Goal: Information Seeking & Learning: Learn about a topic

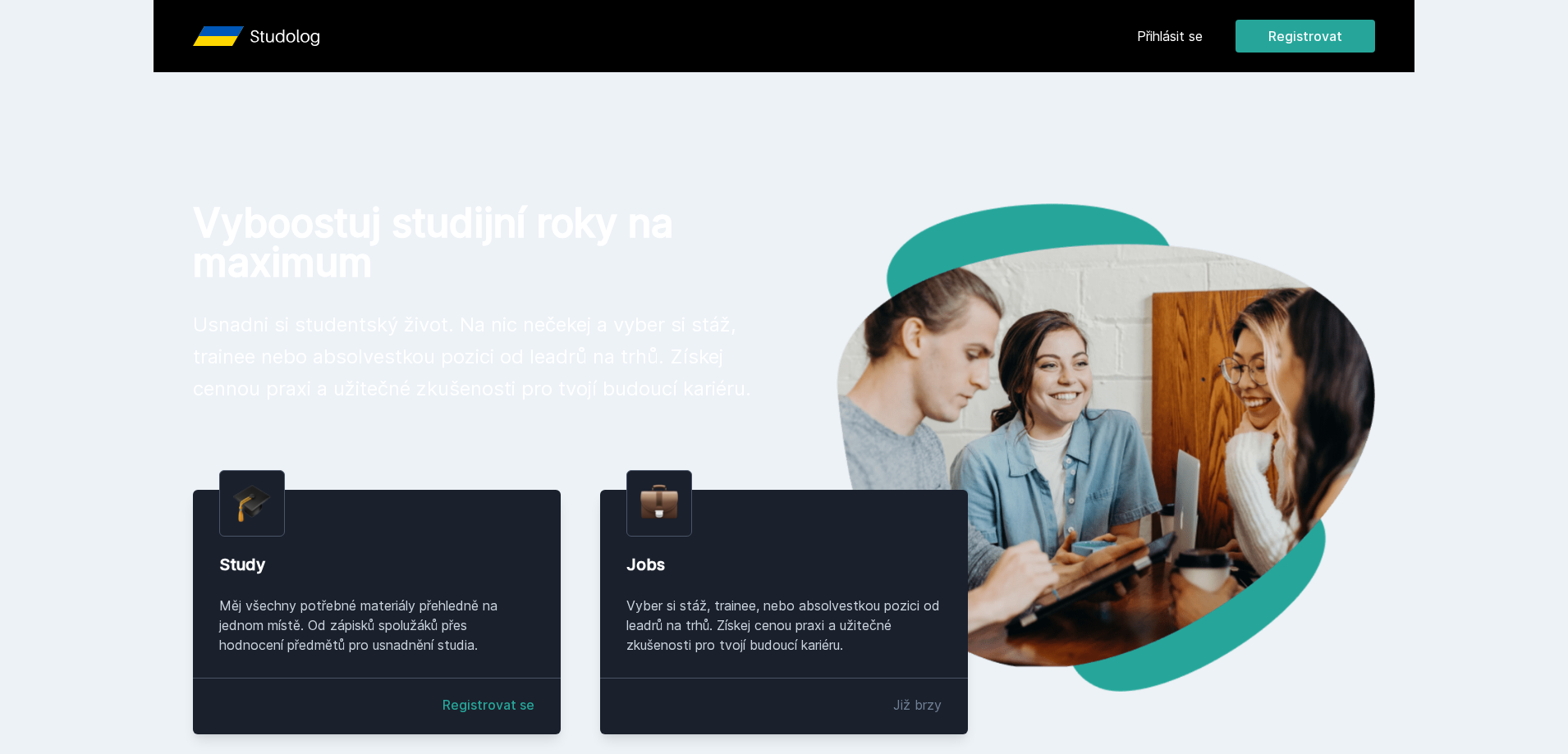
click at [1162, 46] on div "Přihlásit se Registrovat" at bounding box center [1257, 36] width 238 height 33
click at [1174, 38] on link "Přihlásit se" at bounding box center [1170, 36] width 66 height 20
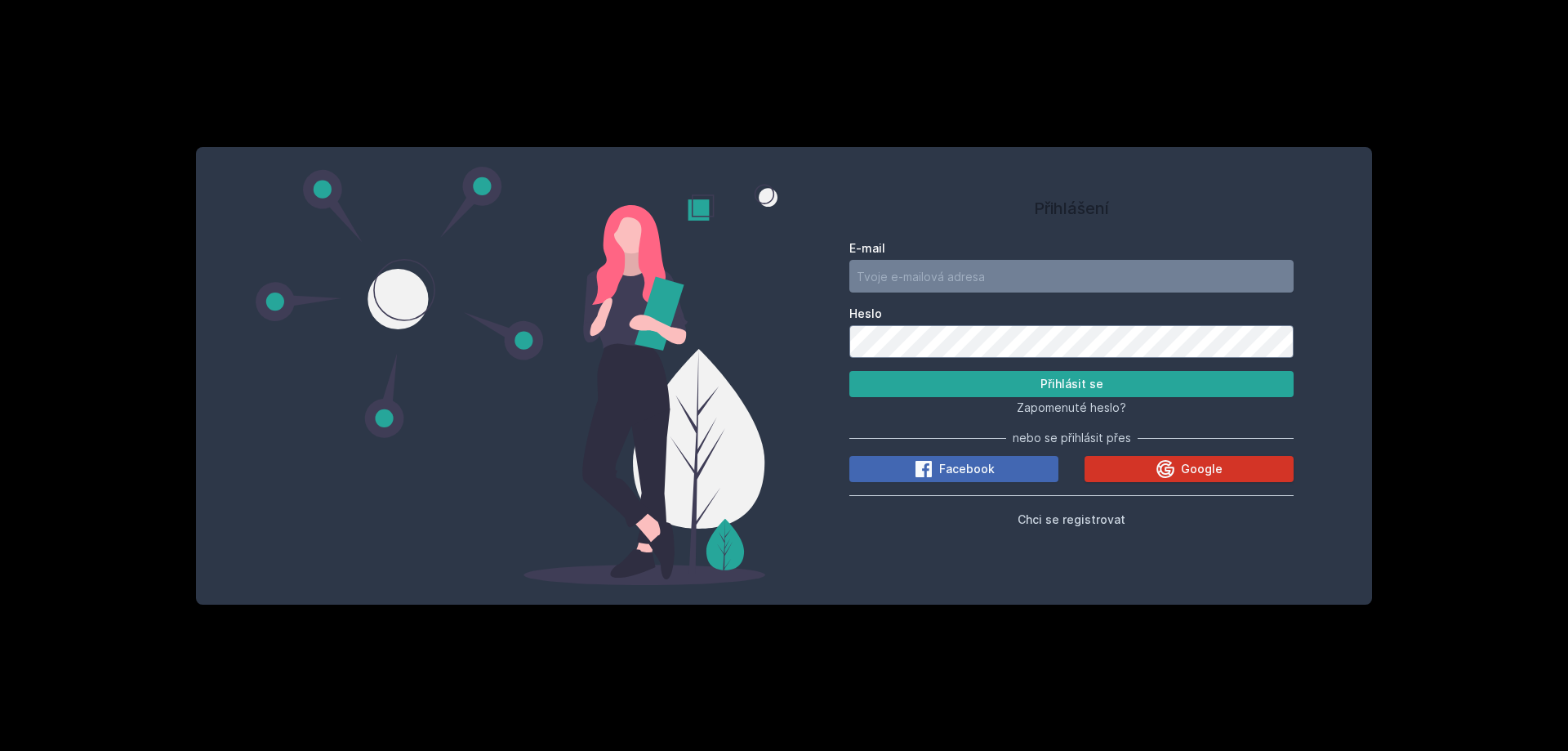
click at [1214, 472] on span "Google" at bounding box center [1202, 469] width 42 height 16
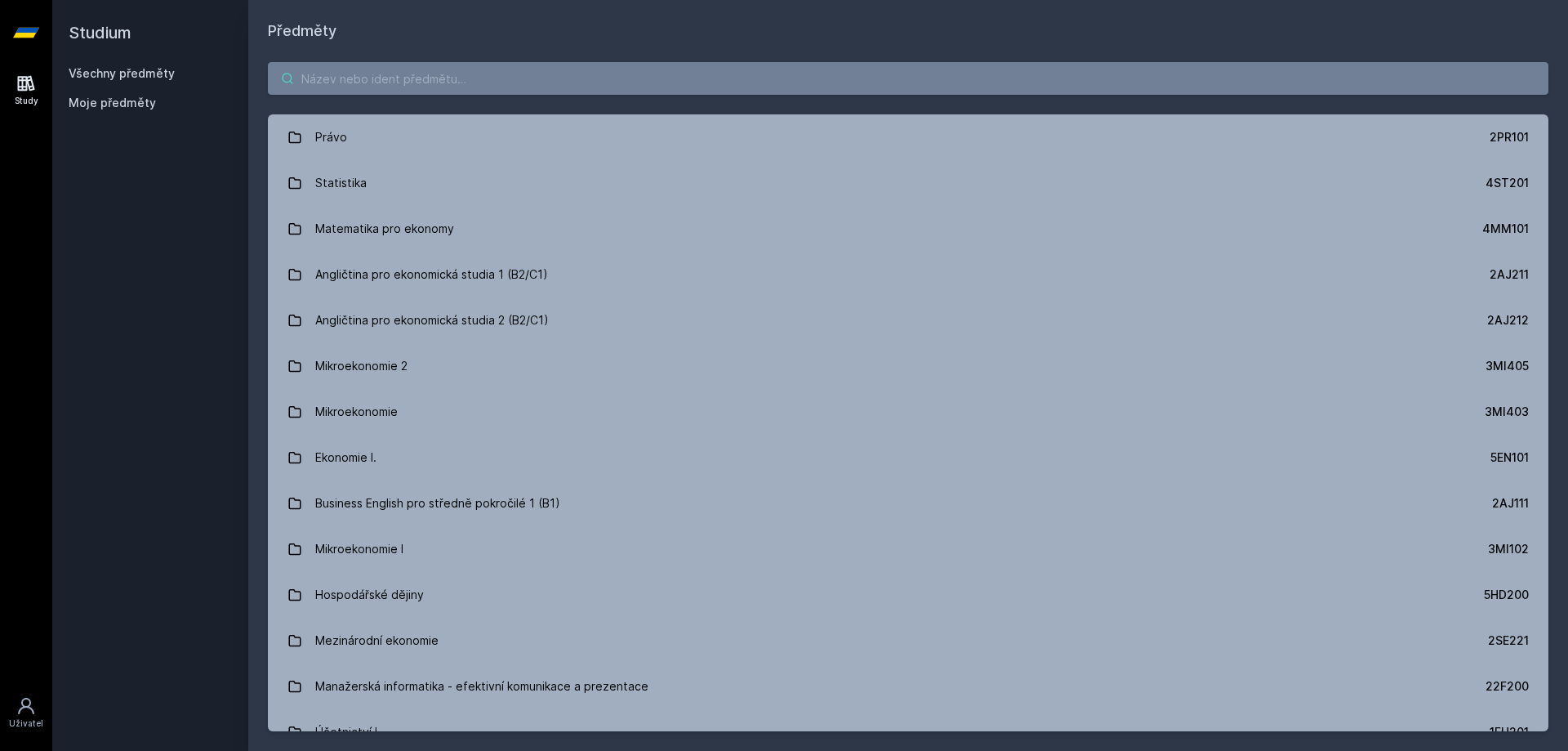
click at [421, 83] on input "search" at bounding box center [908, 79] width 1281 height 33
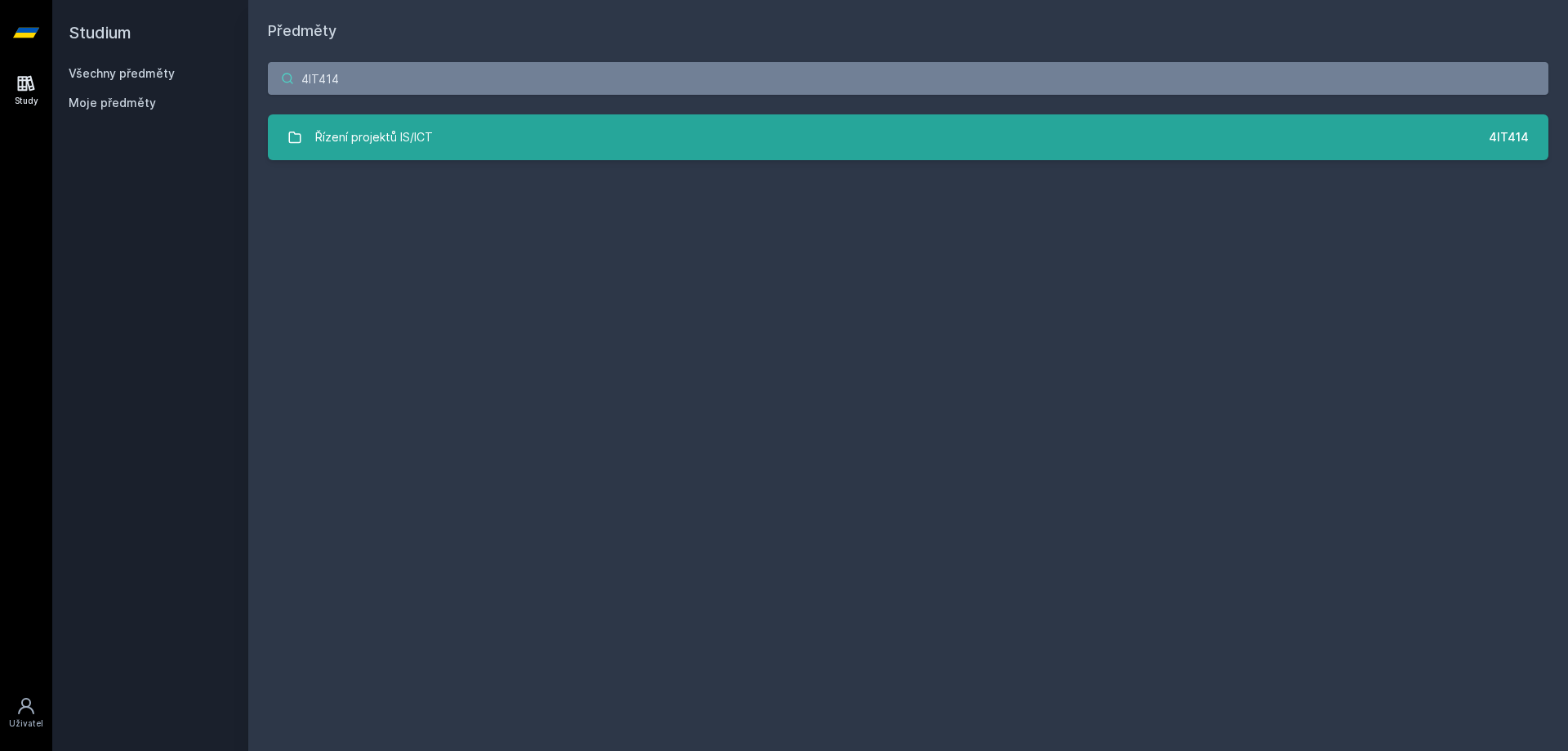
type input "4IT414"
click at [437, 140] on link "Řízení projektů IS/ICT 4IT414" at bounding box center [908, 137] width 1281 height 46
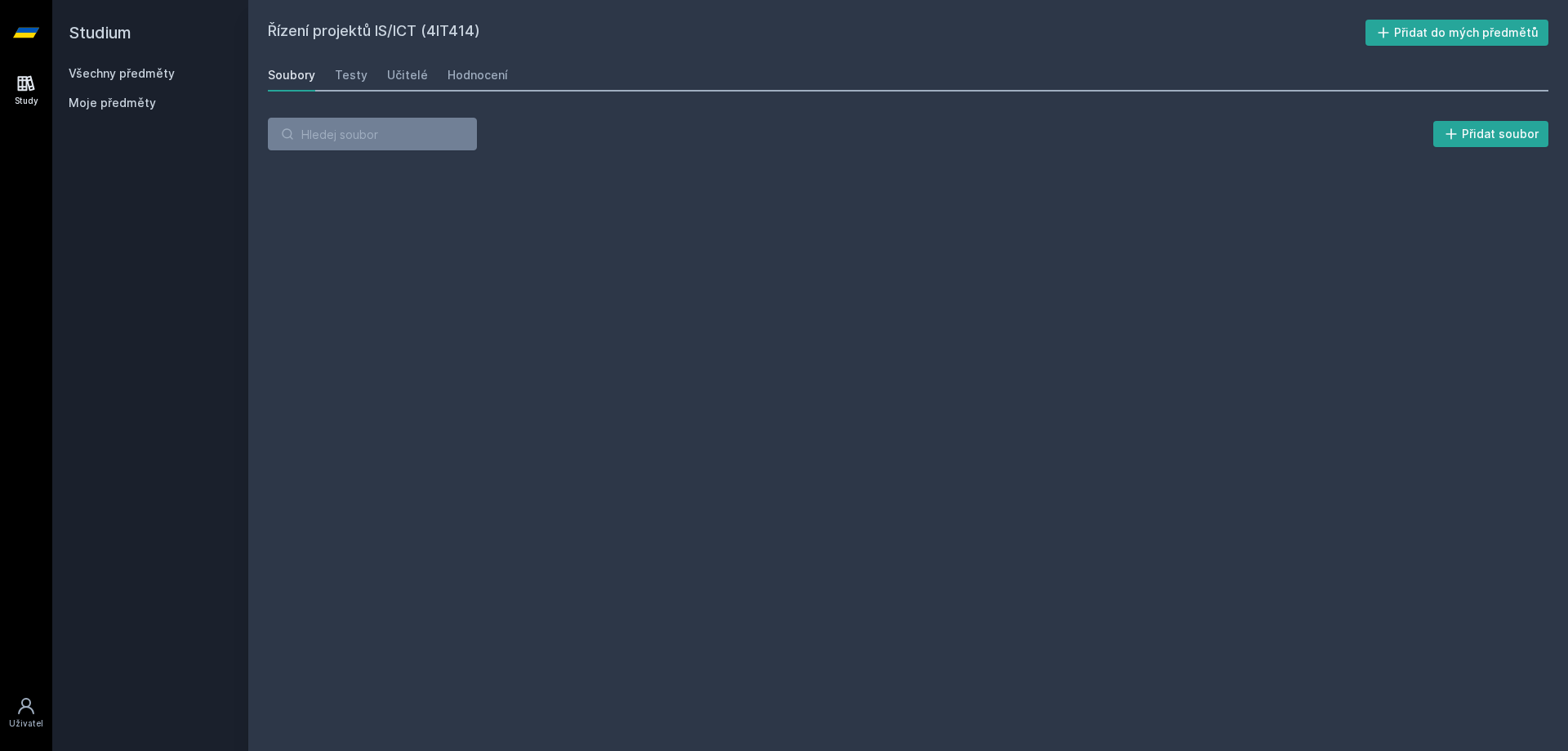
click at [486, 285] on div "Řízení projektů IS/ICT (4IT414) Přidat do mých předmětů Soubory Testy Učitelé H…" at bounding box center [908, 376] width 1281 height 712
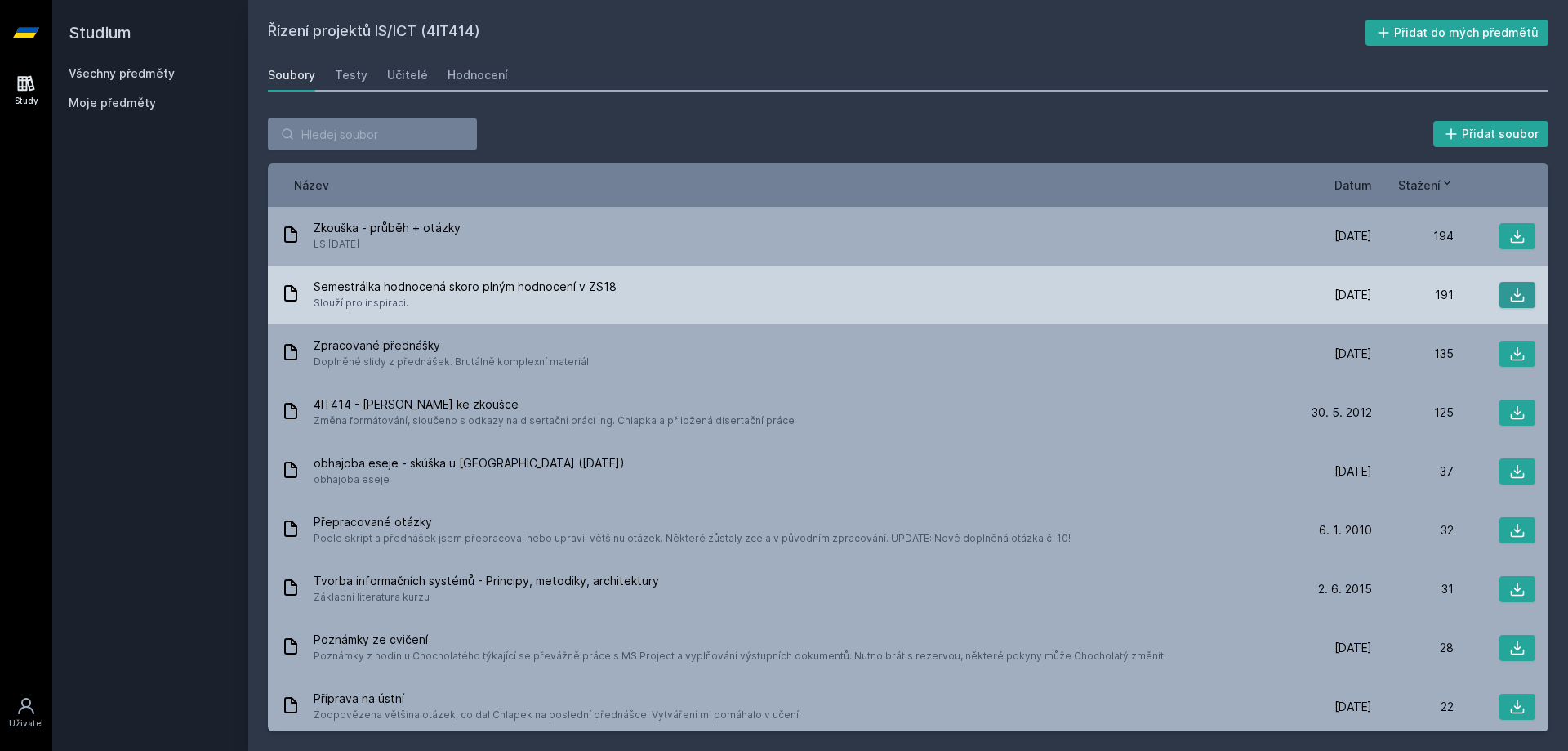
click at [1509, 294] on icon at bounding box center [1517, 295] width 16 height 16
